Goal: Task Accomplishment & Management: Manage account settings

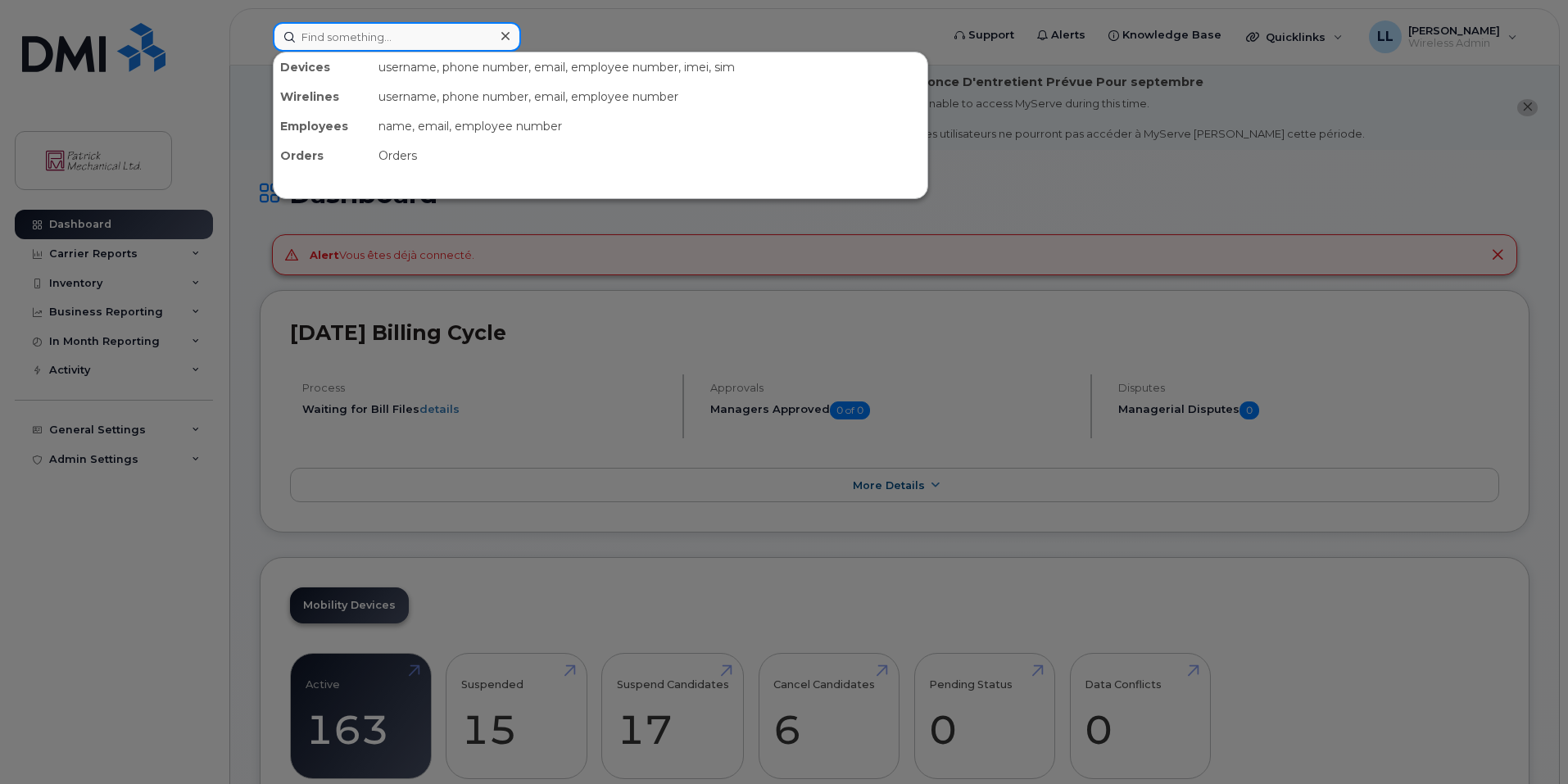
click at [421, 42] on input at bounding box center [397, 37] width 249 height 29
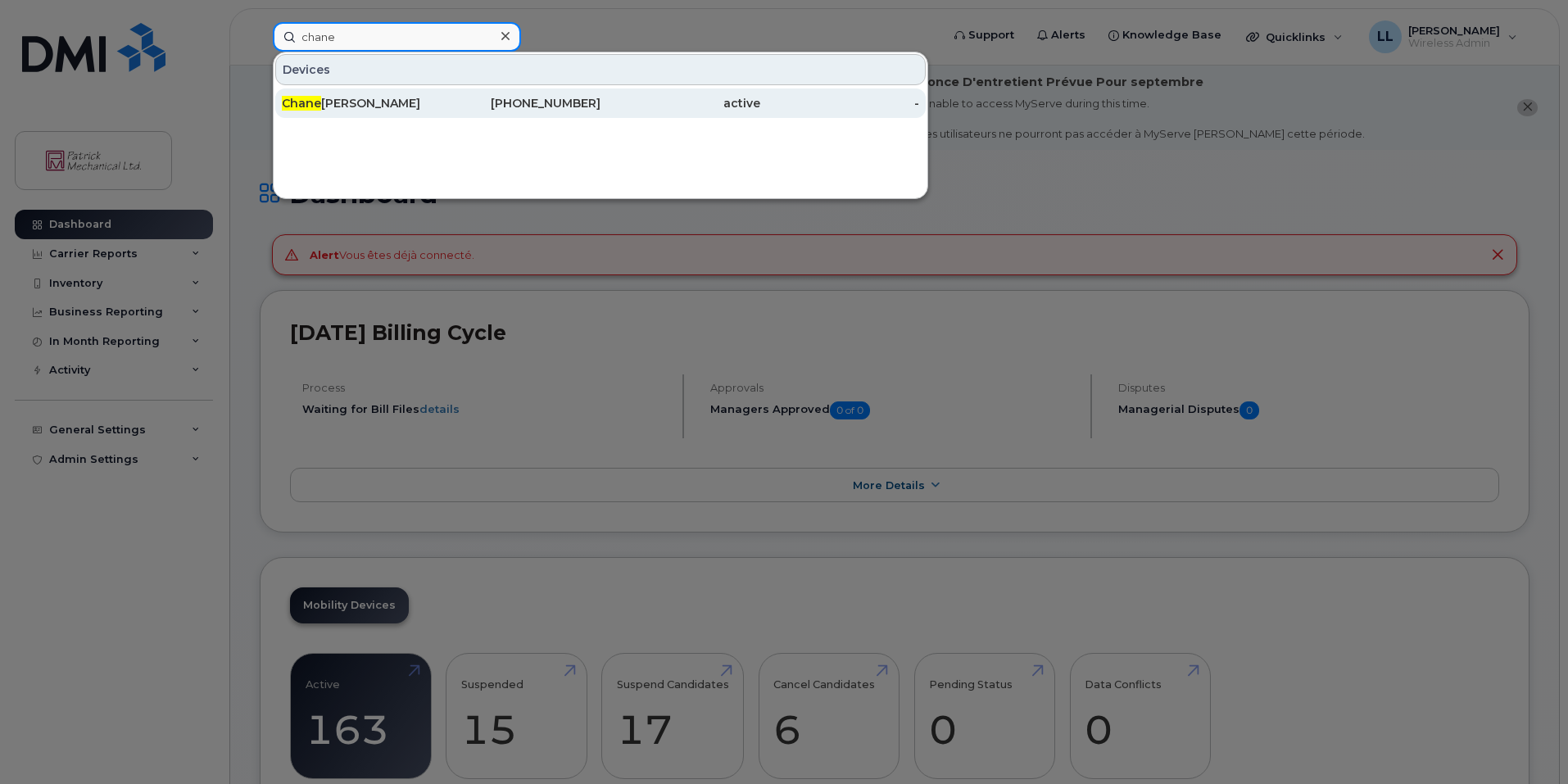
type input "chane"
click at [441, 93] on div "Chane l Smith" at bounding box center [521, 103] width 160 height 29
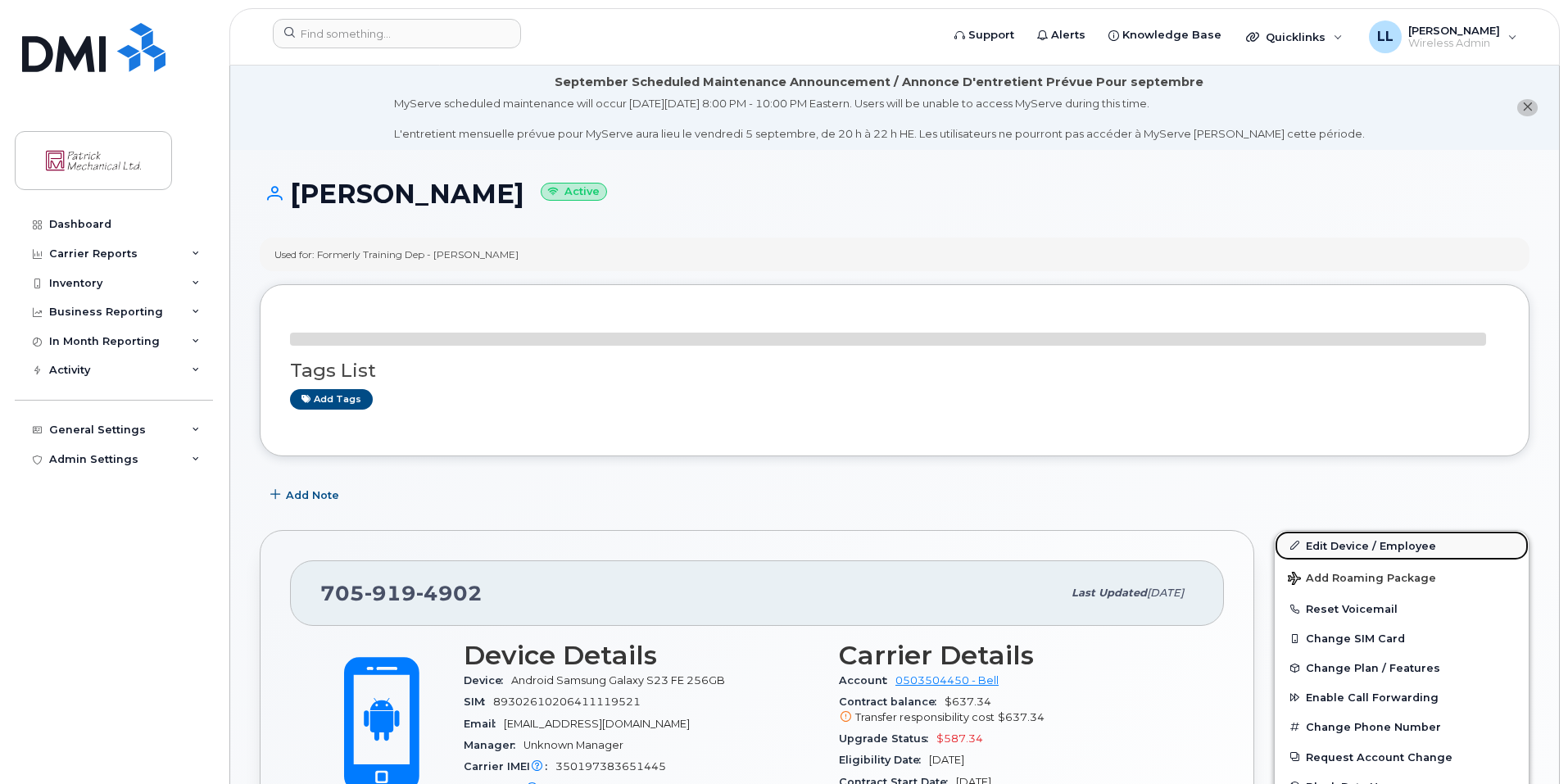
click at [1377, 549] on link "Edit Device / Employee" at bounding box center [1401, 546] width 254 height 29
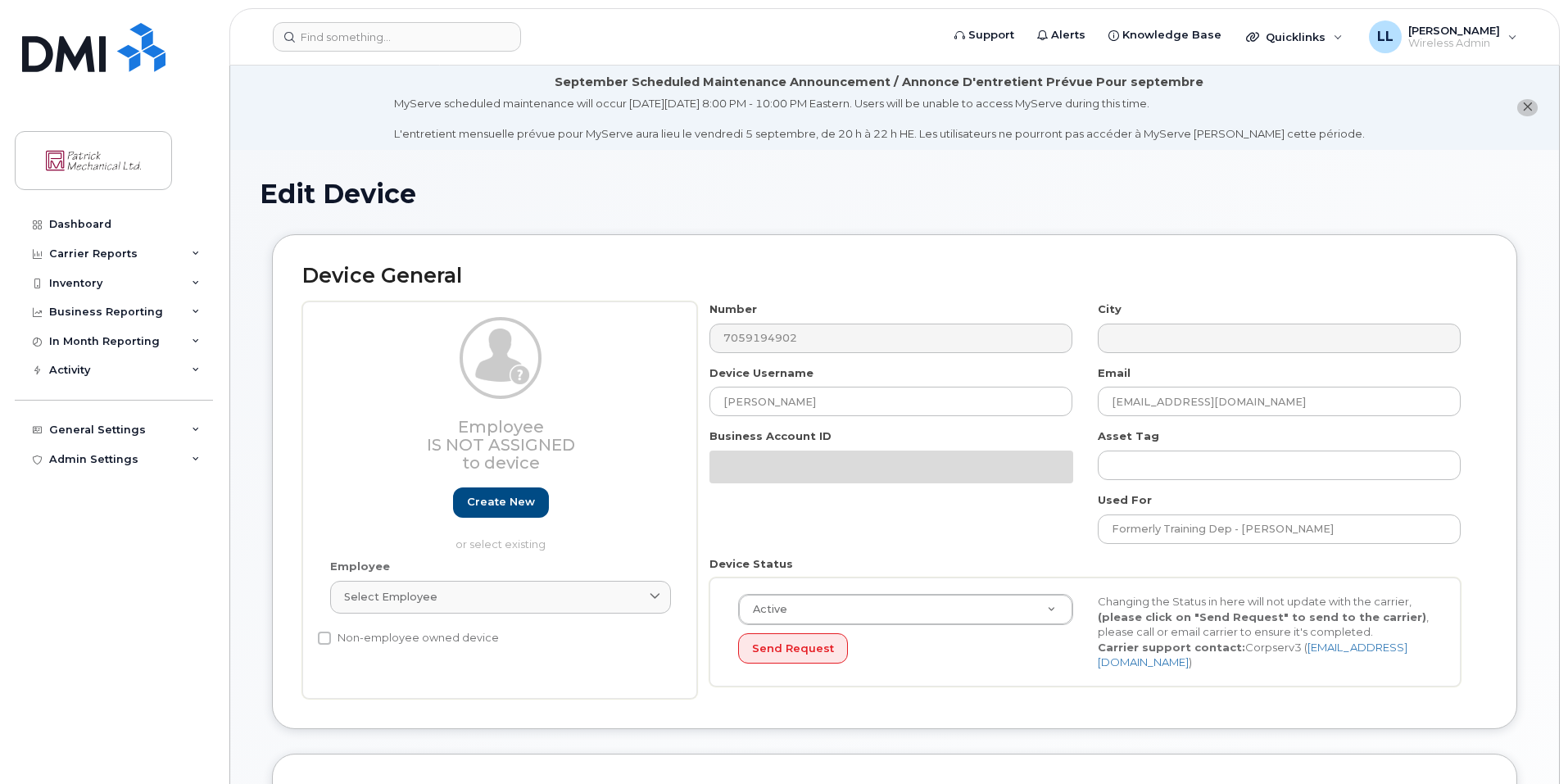
select select "163024"
select select "163034"
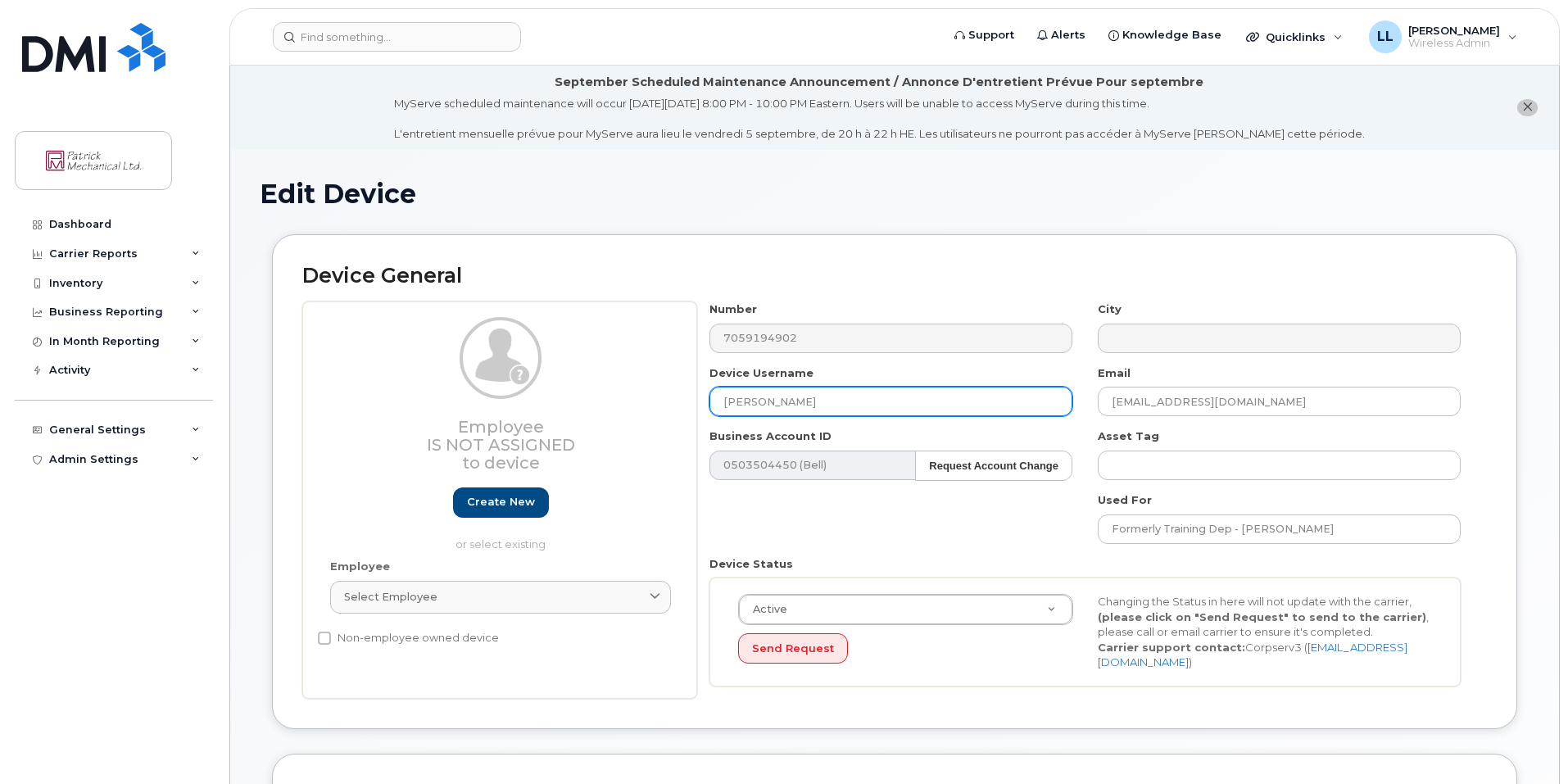
click at [722, 401] on input "[PERSON_NAME]" at bounding box center [891, 402] width 363 height 29
click at [724, 401] on input "[PERSON_NAME]" at bounding box center [891, 402] width 363 height 29
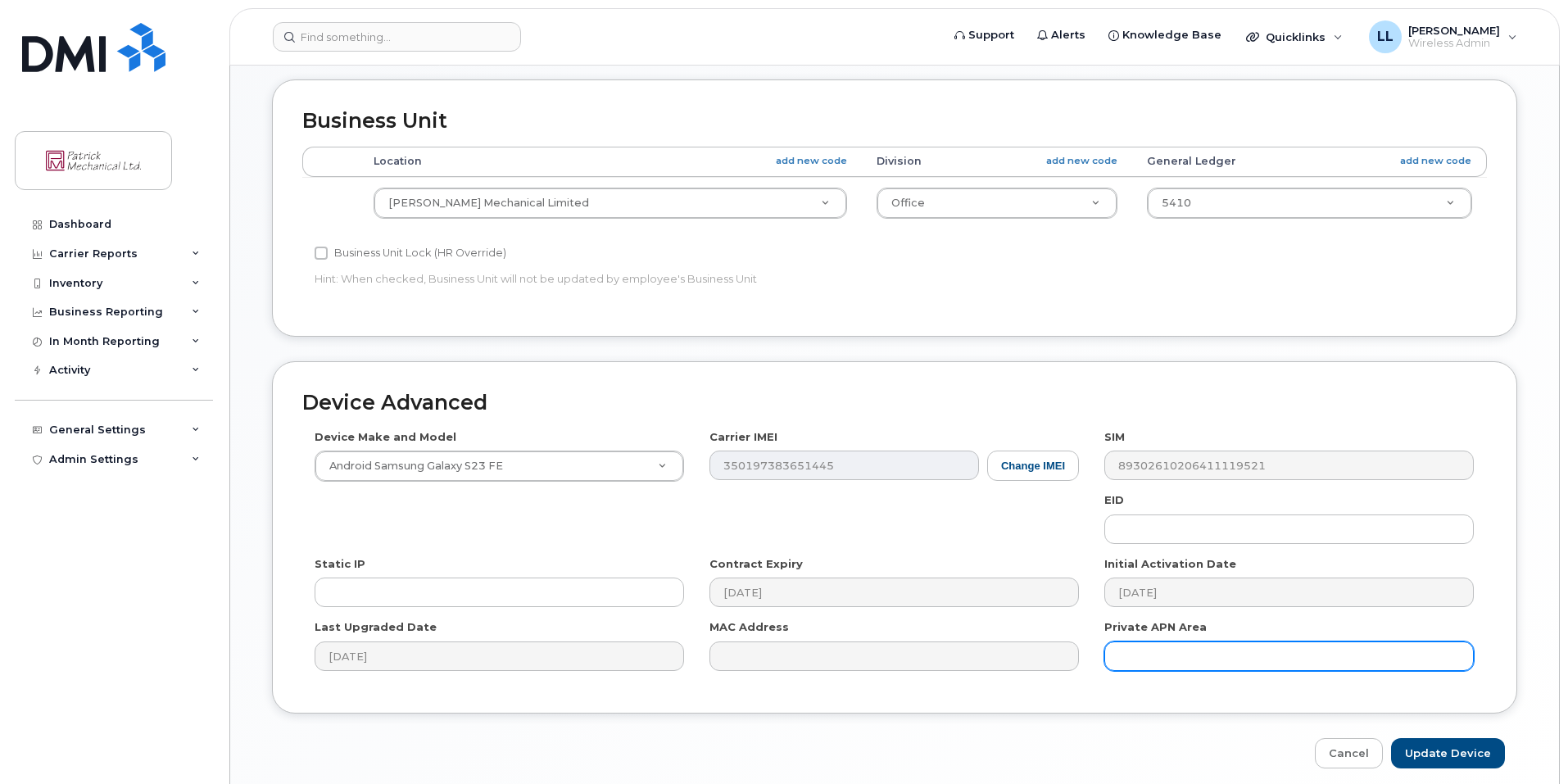
scroll to position [734, 0]
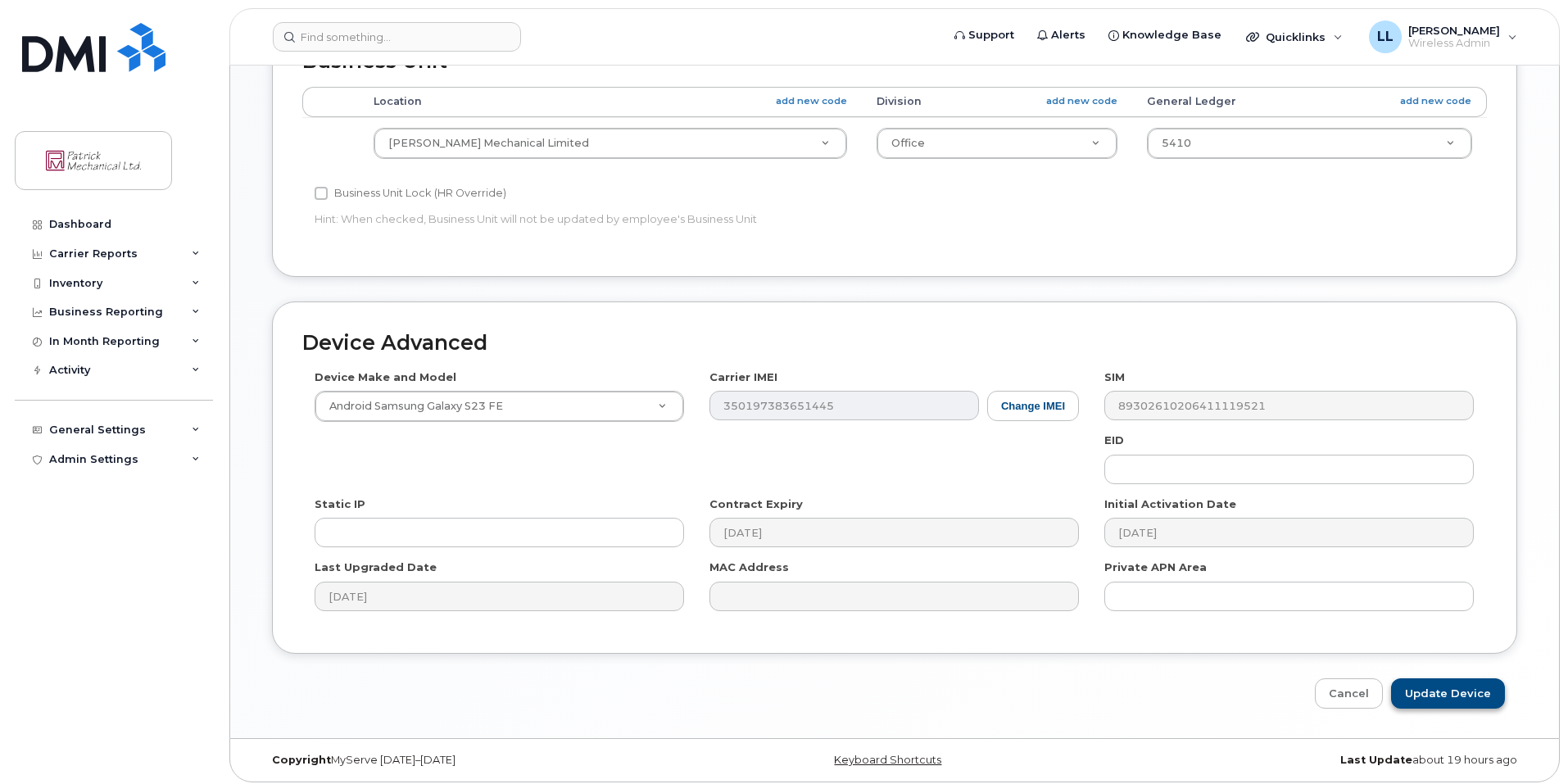
type input "Available - [PERSON_NAME]"
click at [1430, 690] on input "Update Device" at bounding box center [1448, 694] width 114 height 30
type input "Saving..."
